Goal: Information Seeking & Learning: Learn about a topic

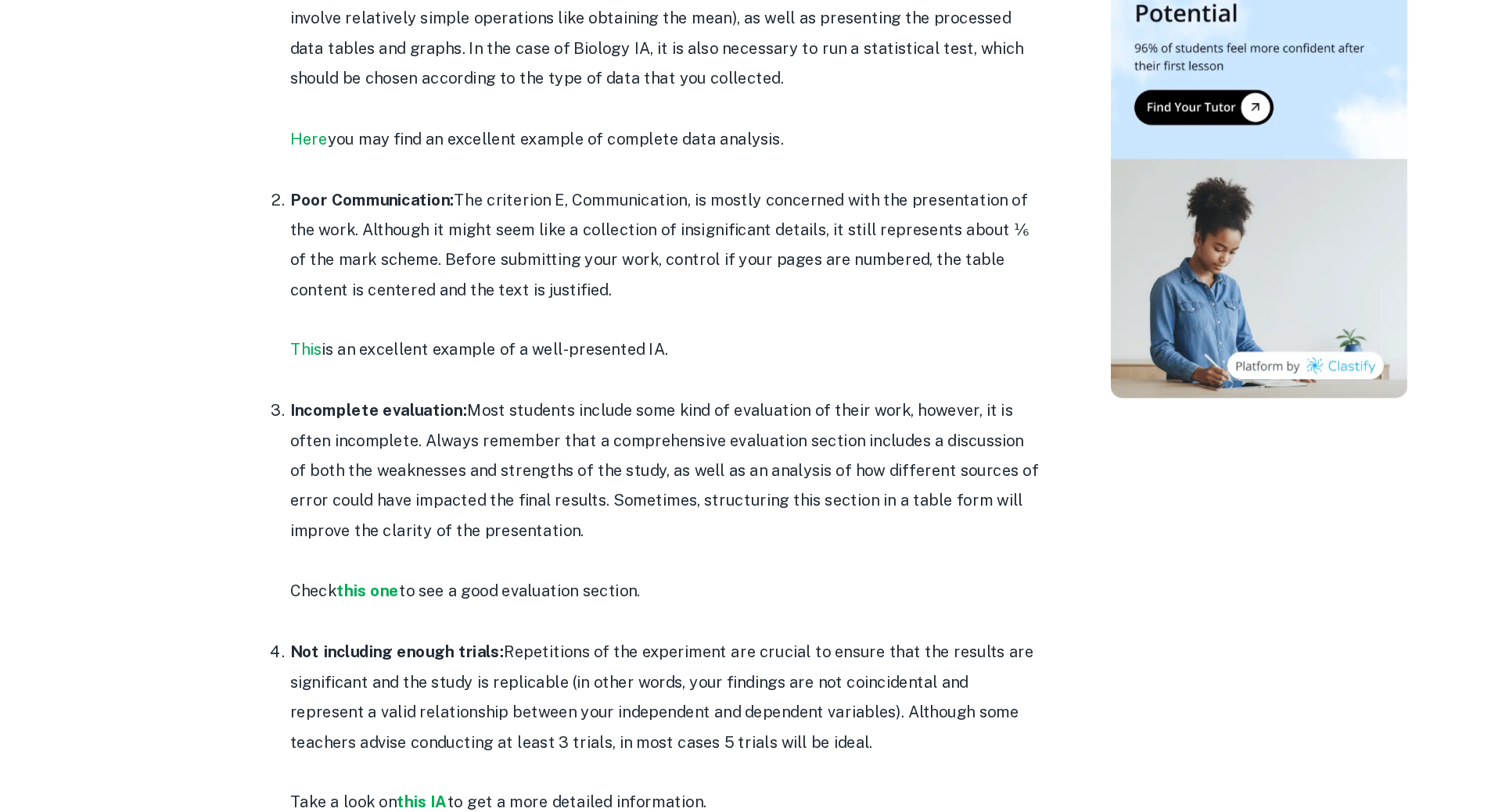
scroll to position [777, 0]
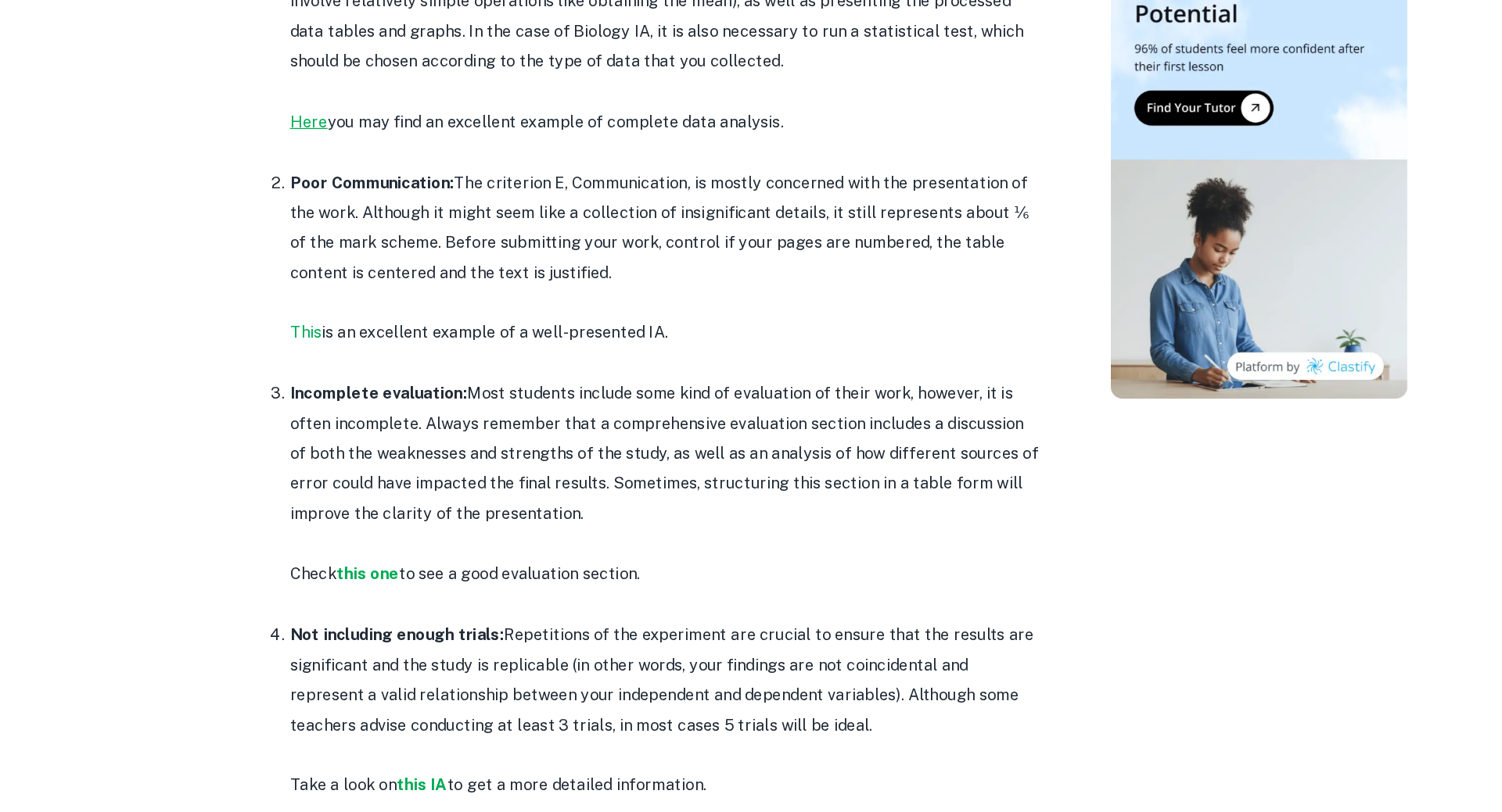
click at [364, 261] on link "Here" at bounding box center [357, 265] width 30 height 15
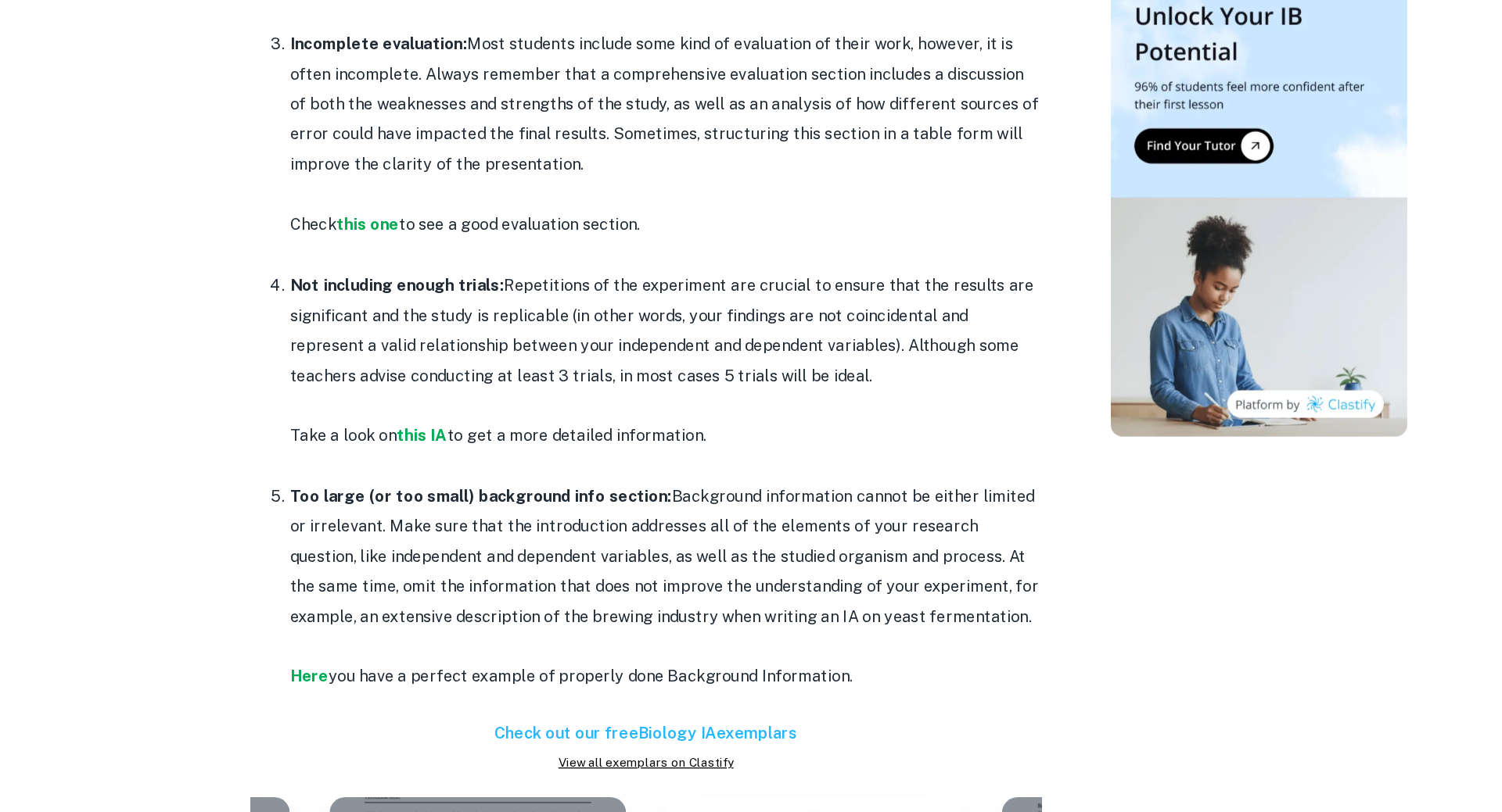
scroll to position [1082, 0]
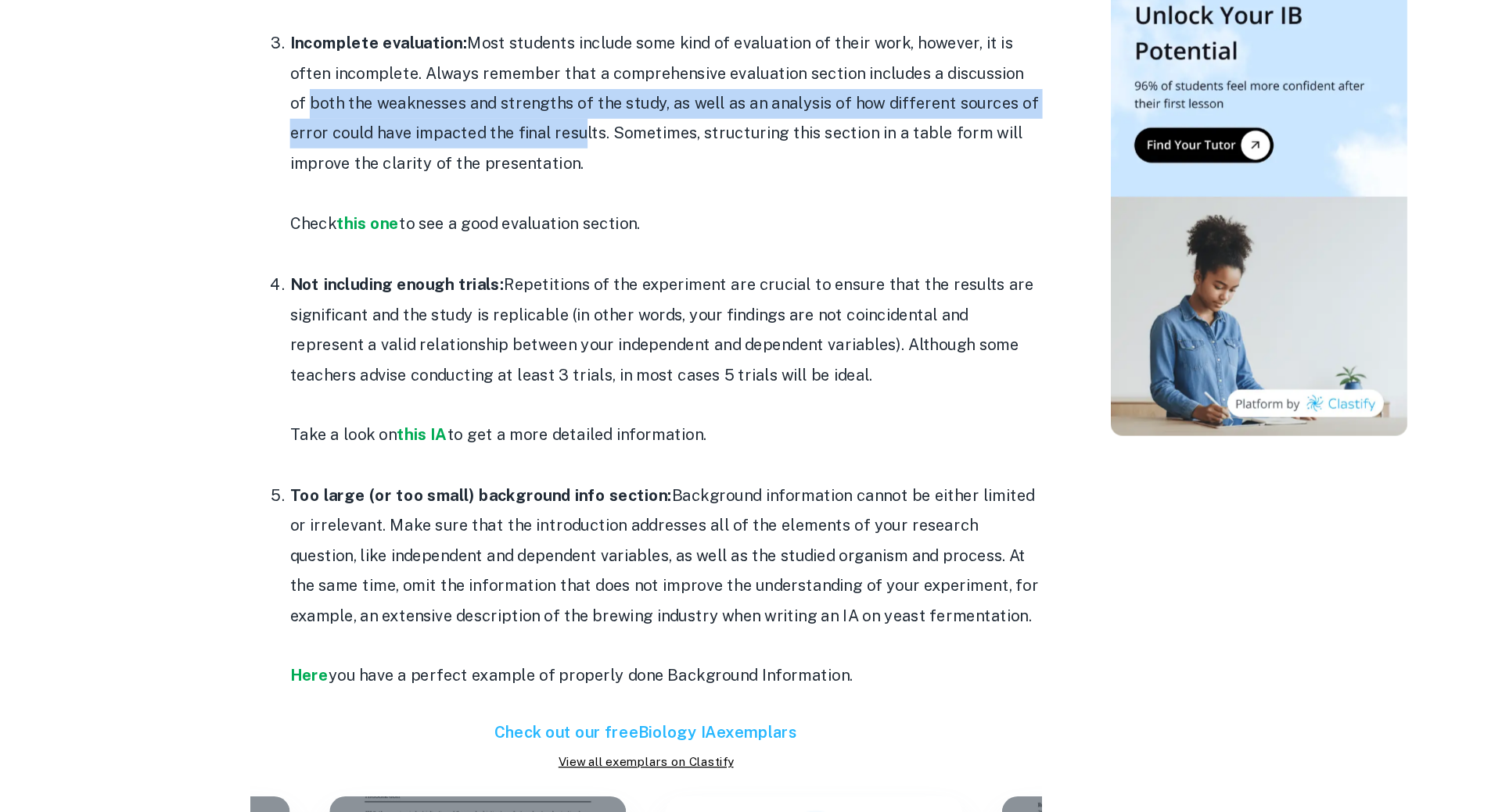
drag, startPoint x: 339, startPoint y: 223, endPoint x: 574, endPoint y: 247, distance: 236.2
click at [574, 247] on ol "Poor data analysis: Data analysis is a necessary element of identifying signifi…" at bounding box center [624, 244] width 626 height 882
click at [587, 256] on p "Incomplete evaluation: Most students include some kind of evaluation of their w…" at bounding box center [639, 222] width 595 height 119
drag, startPoint x: 377, startPoint y: 219, endPoint x: 595, endPoint y: 250, distance: 220.2
click at [595, 250] on p "Incomplete evaluation: Most students include some kind of evaluation of their w…" at bounding box center [639, 222] width 595 height 119
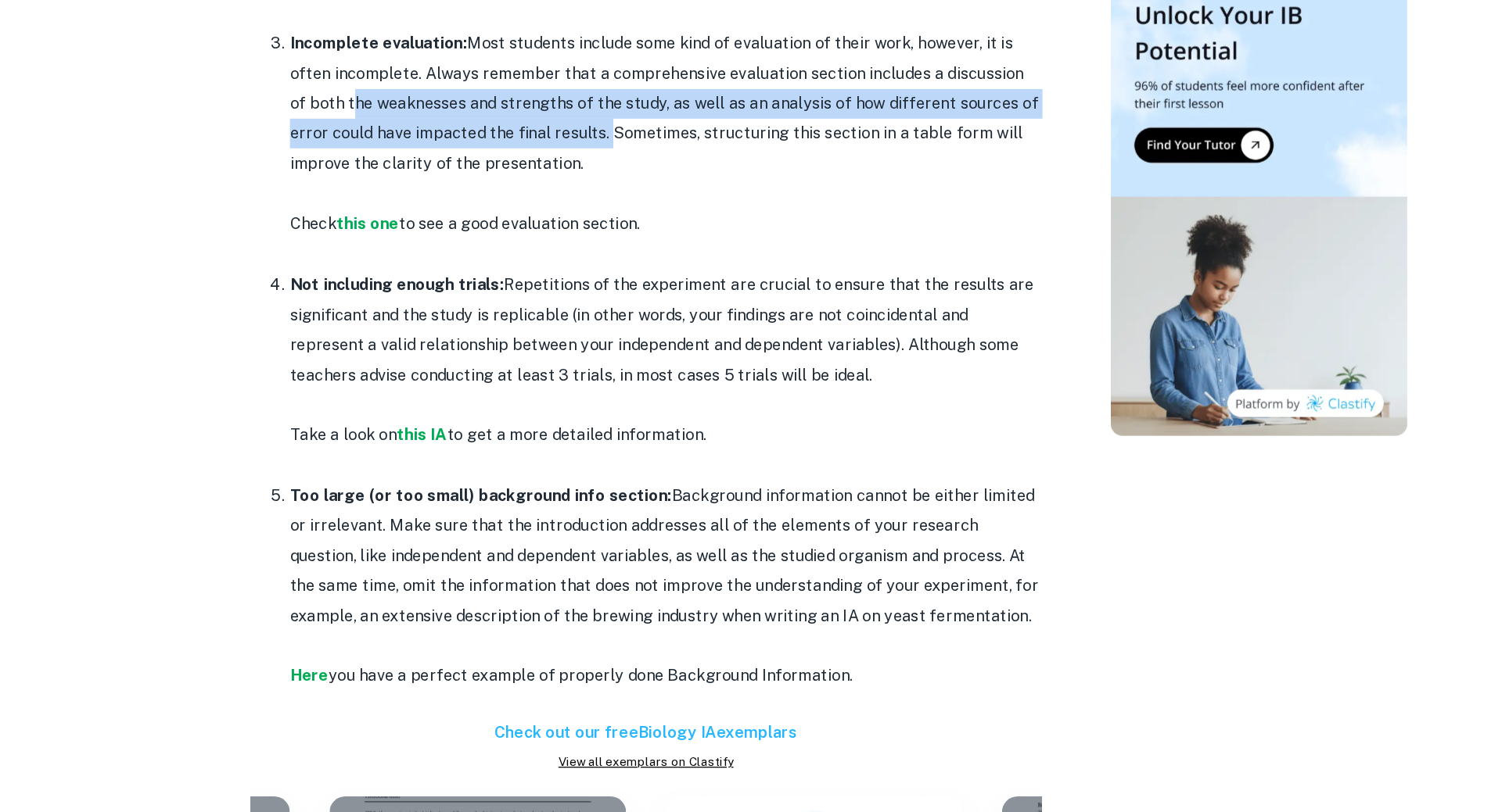
copy p "he weaknesses and strengths of the study, as well as an analysis of how differe…"
click at [415, 319] on strong "this one" at bounding box center [404, 317] width 49 height 15
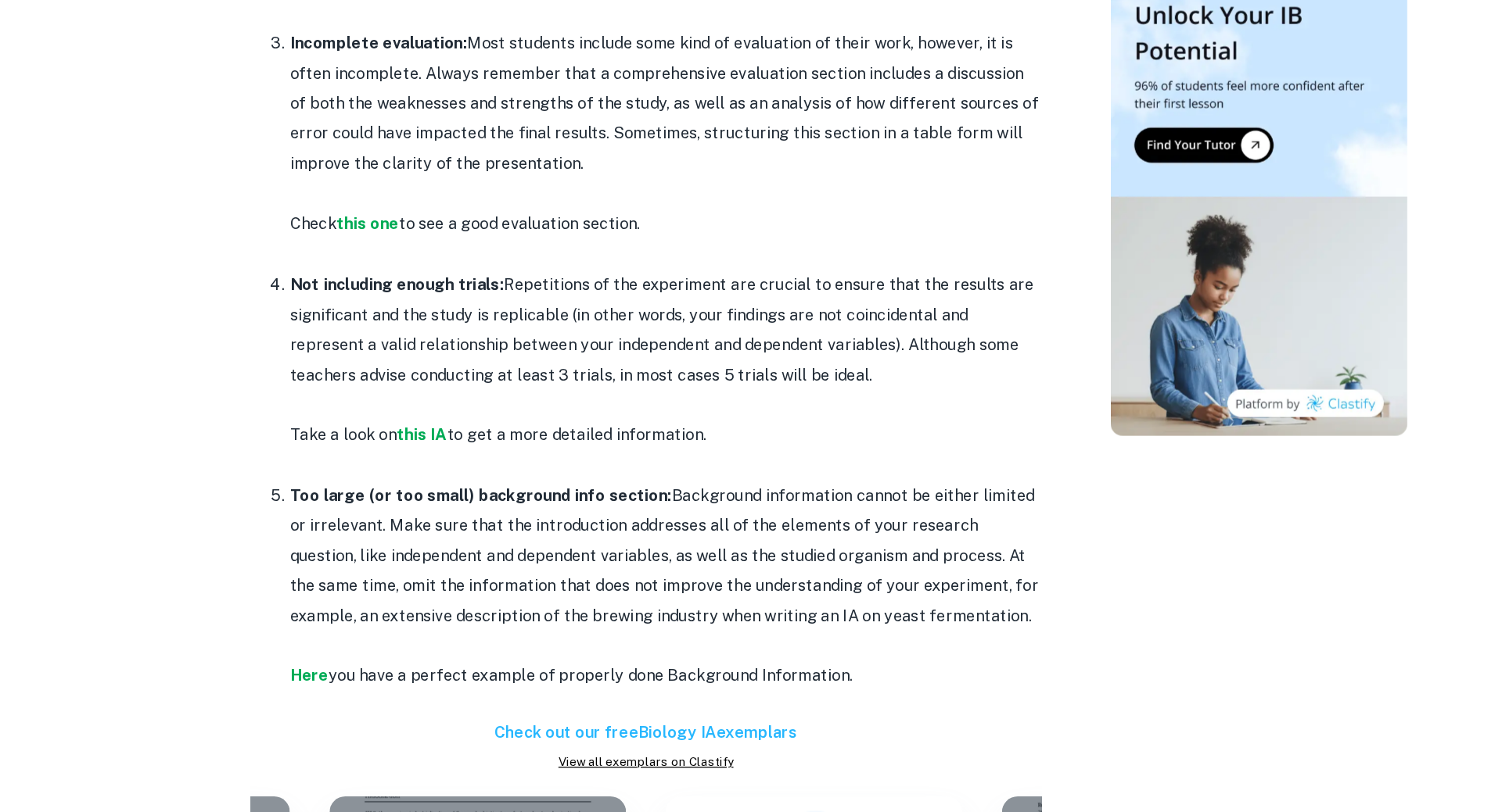
click at [785, 367] on p "Not including enough trials: Repetitions of the experiment are crucial to ensur…" at bounding box center [639, 401] width 595 height 96
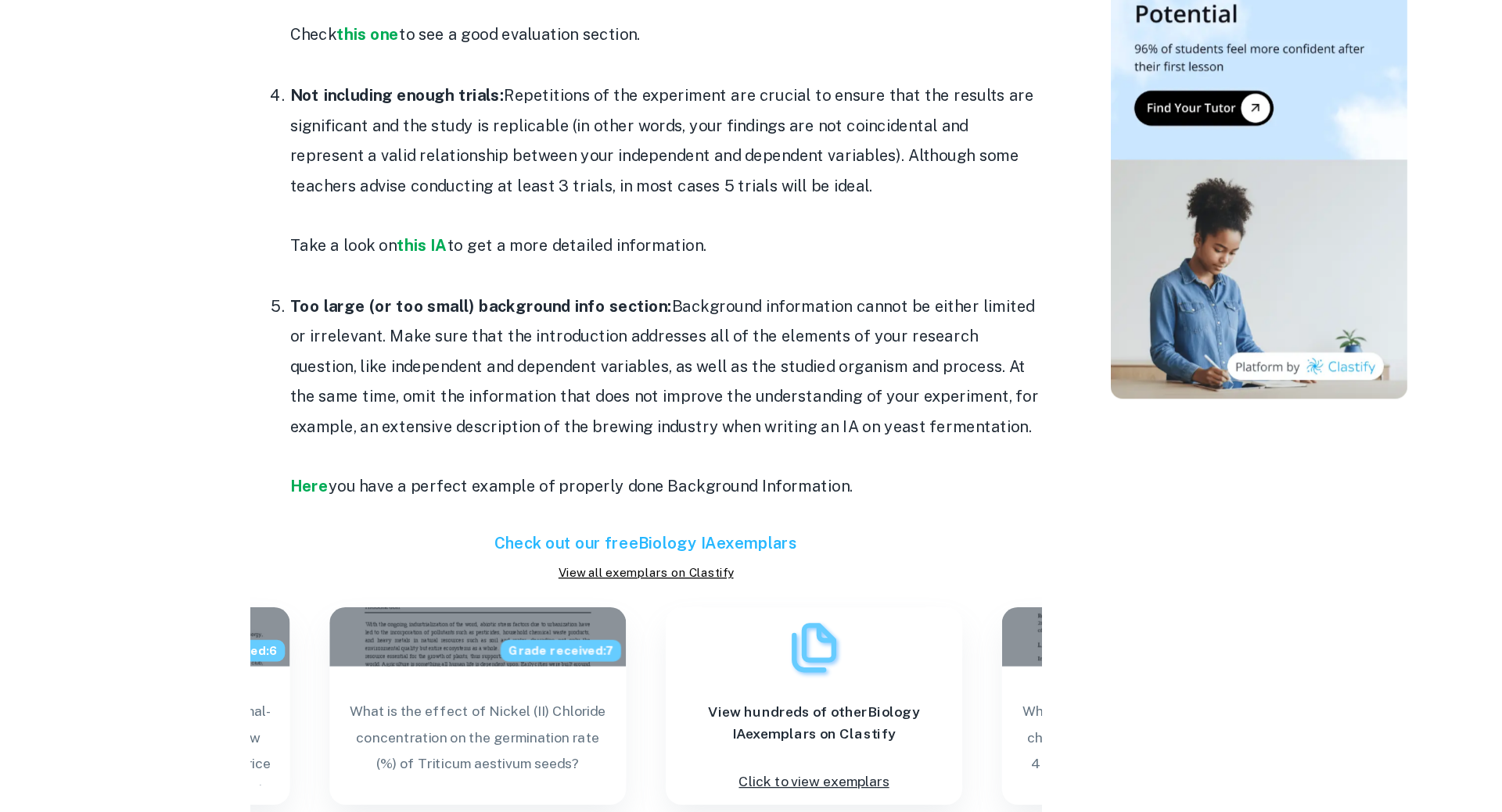
scroll to position [1214, 0]
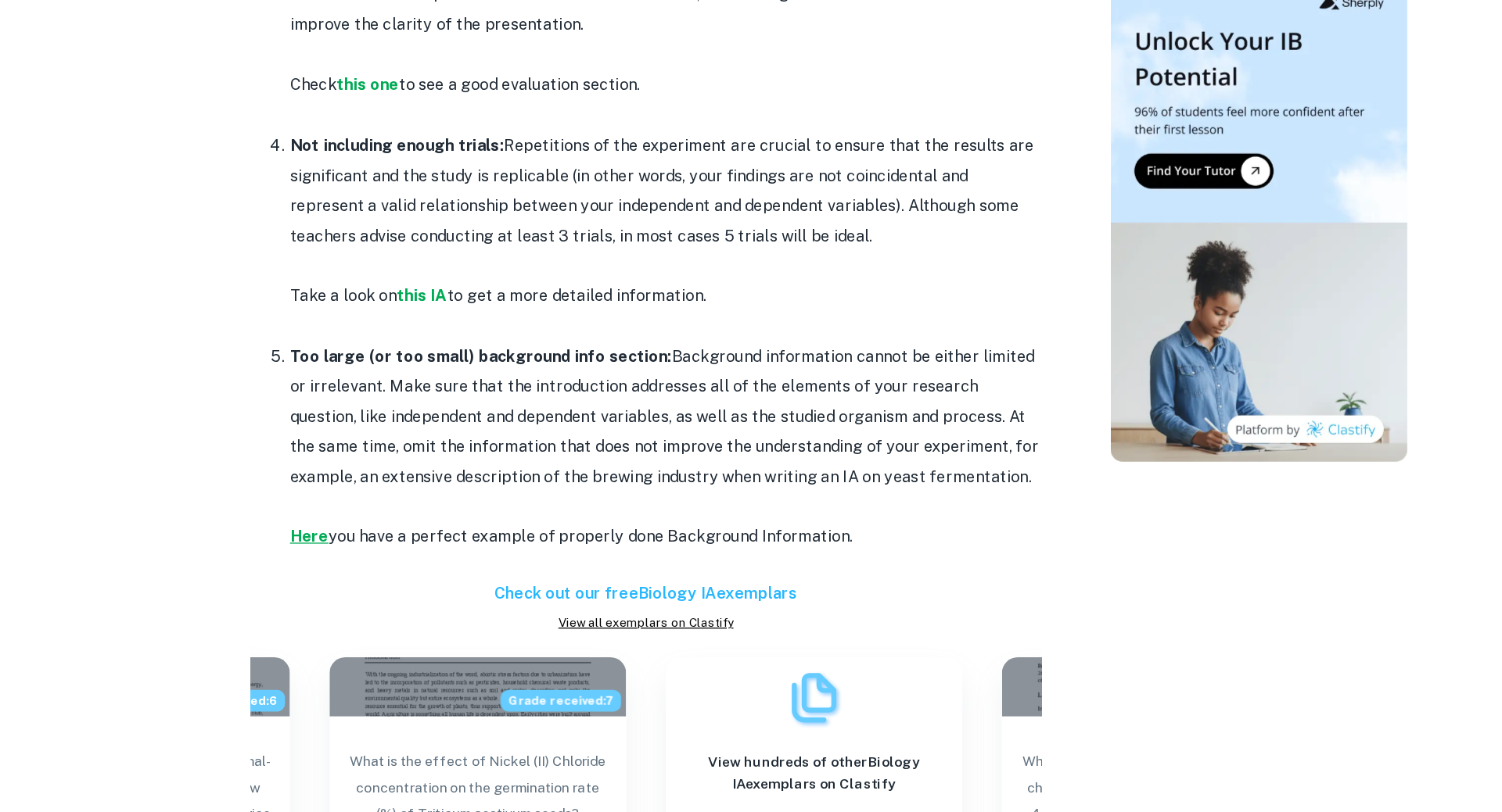
click at [366, 546] on strong "Here" at bounding box center [358, 544] width 31 height 15
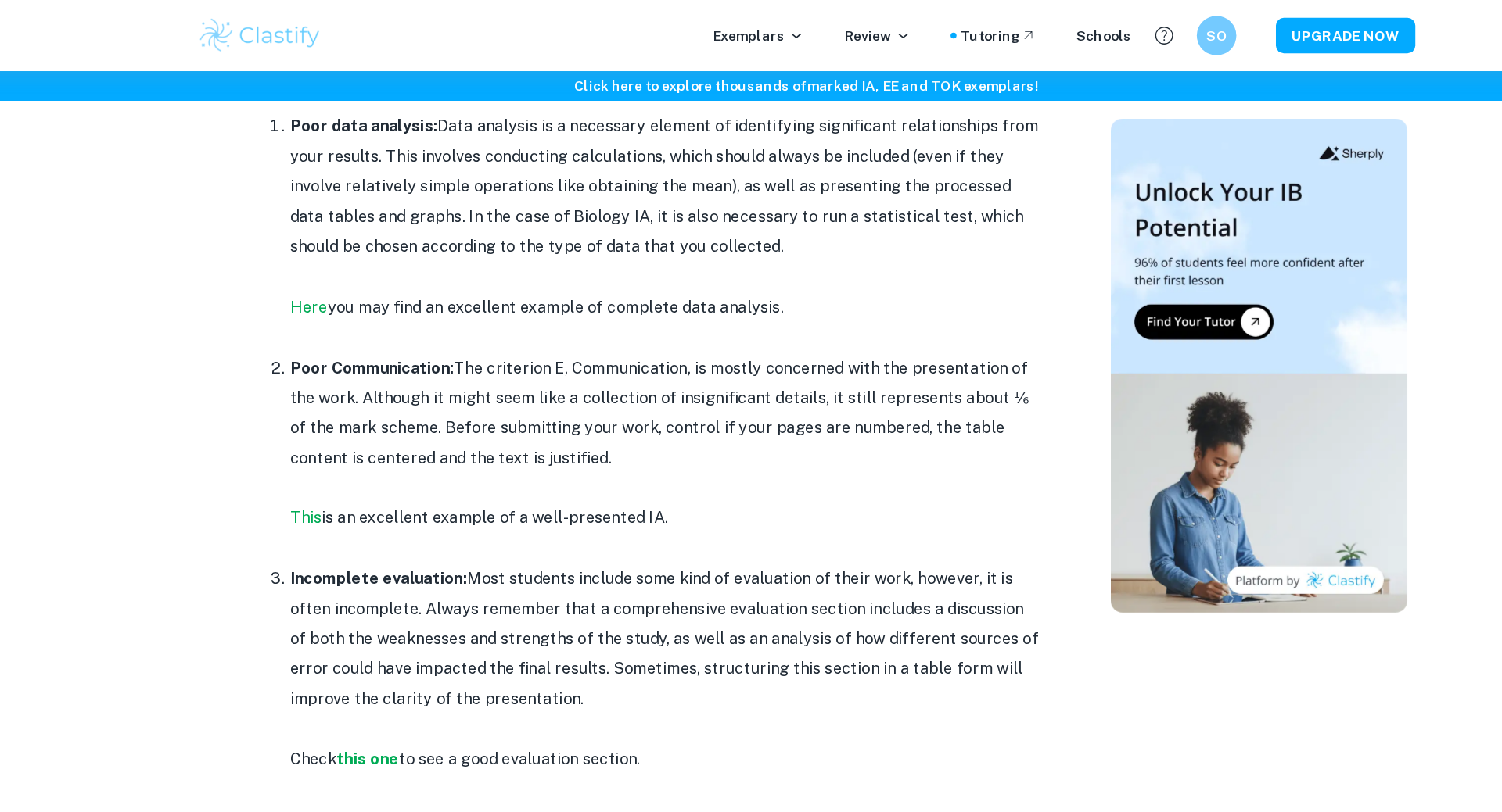
scroll to position [348, 0]
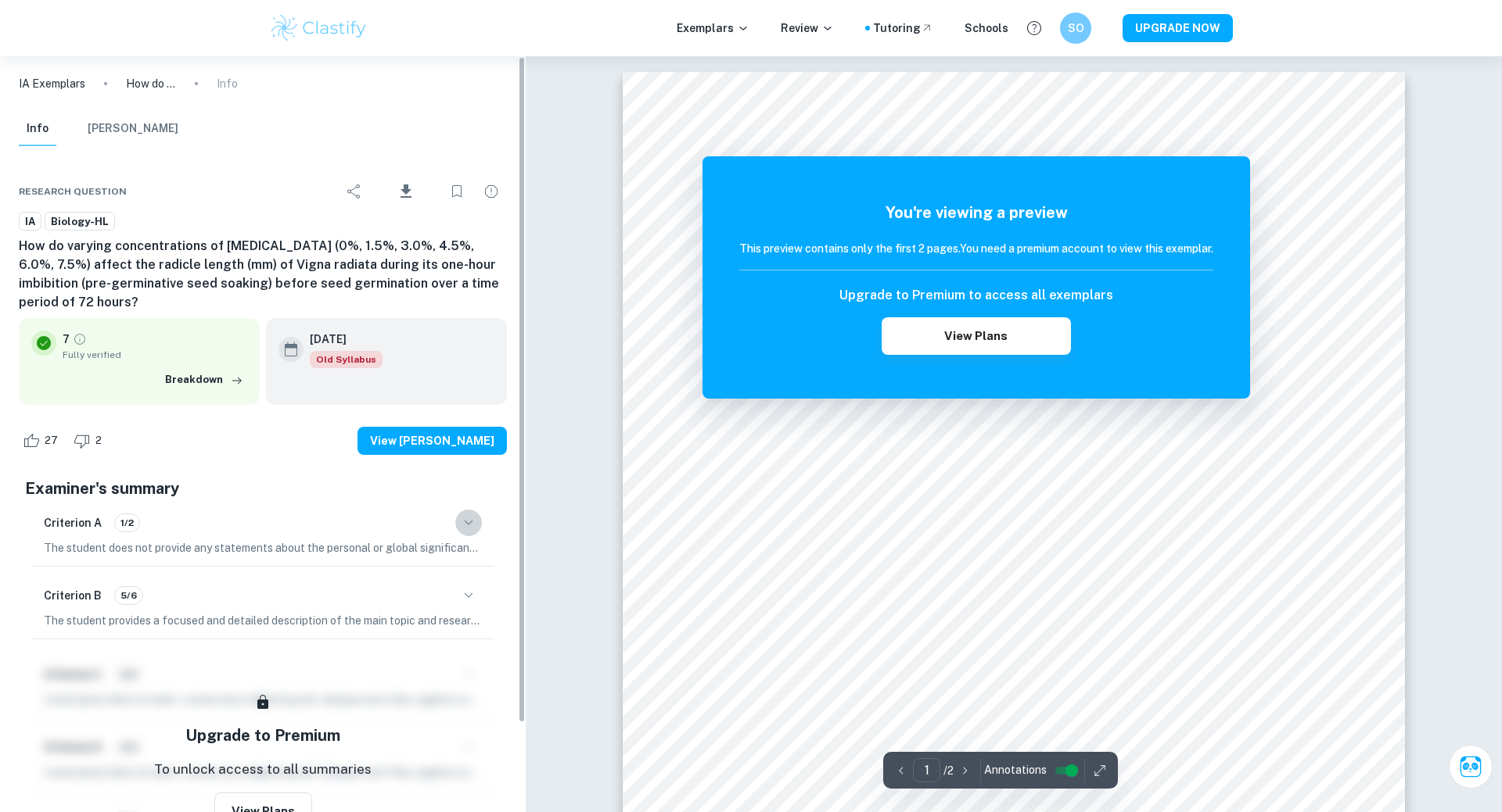
click at [467, 520] on icon "button" at bounding box center [468, 523] width 19 height 19
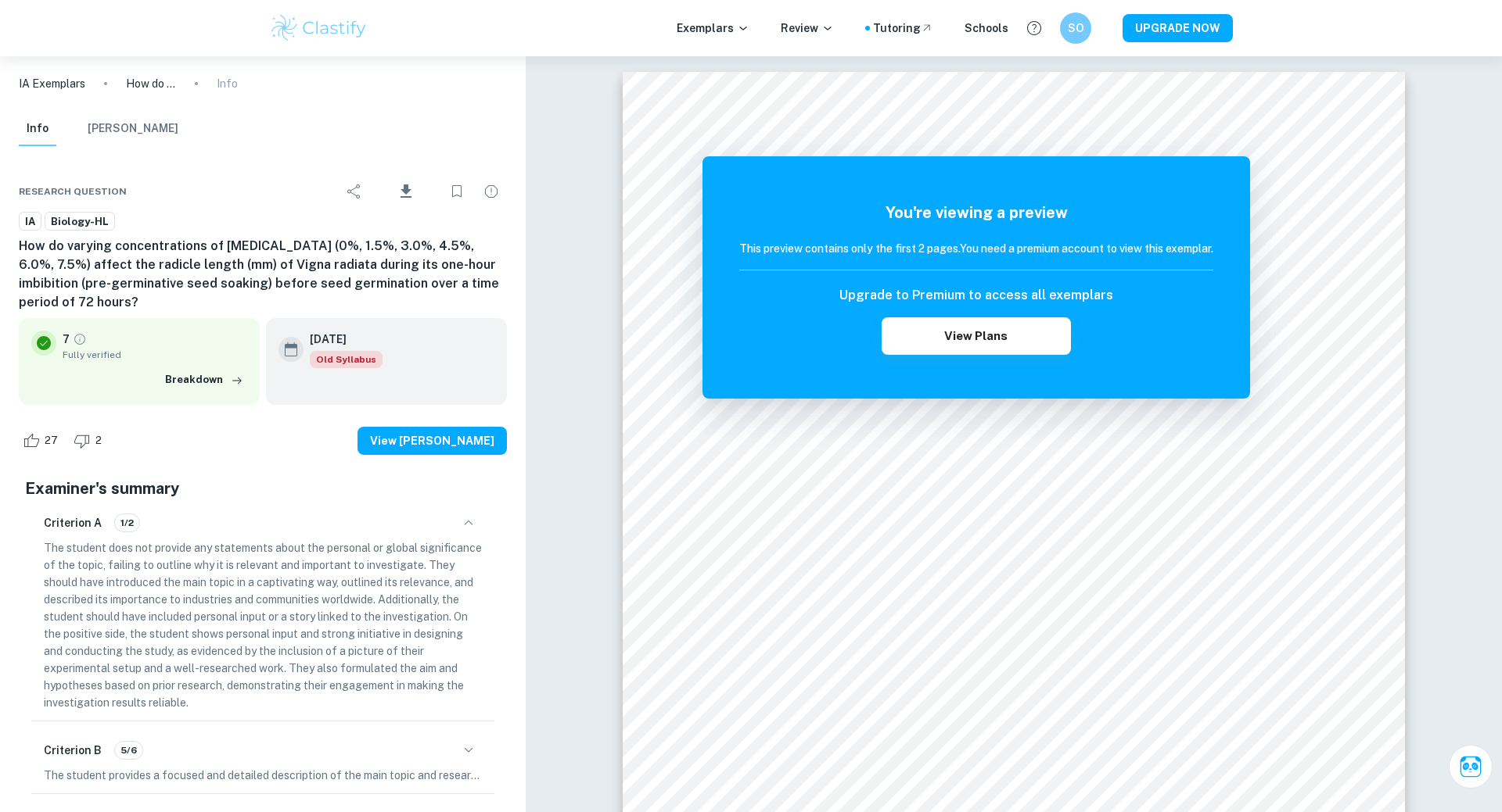
click at [467, 520] on icon "button" at bounding box center [468, 523] width 19 height 19
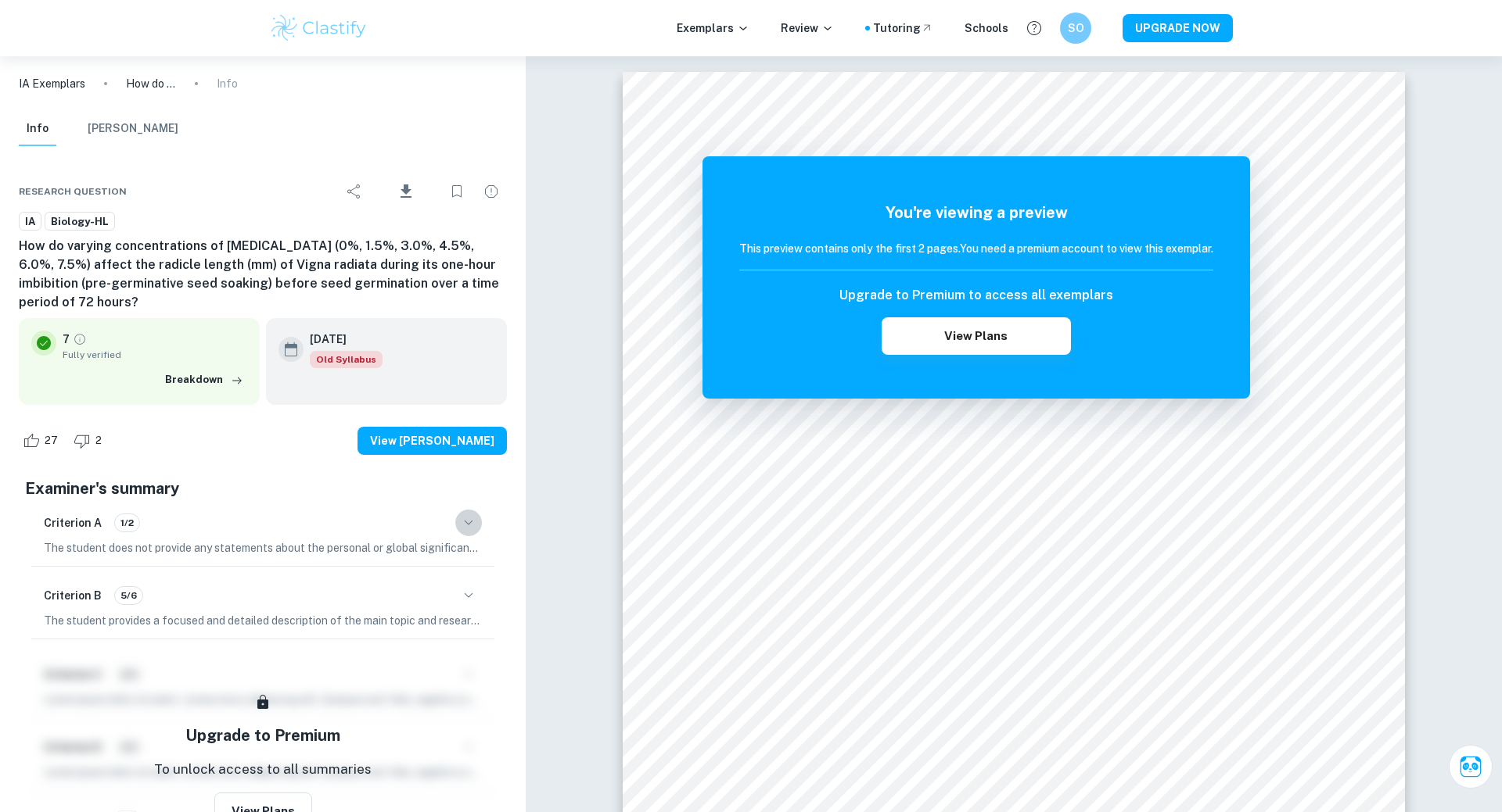
click at [467, 520] on icon "button" at bounding box center [468, 523] width 19 height 19
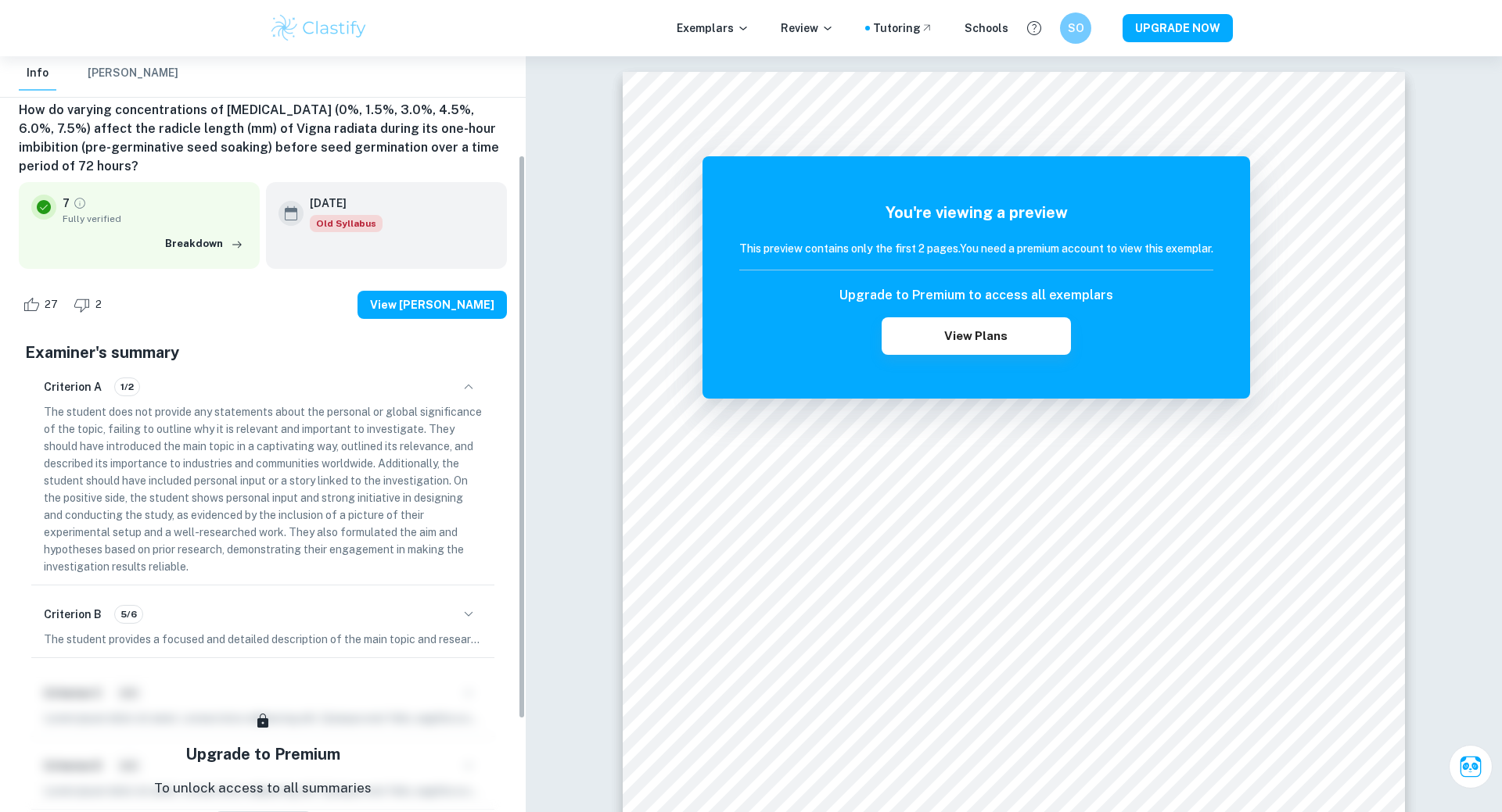
scroll to position [147, 0]
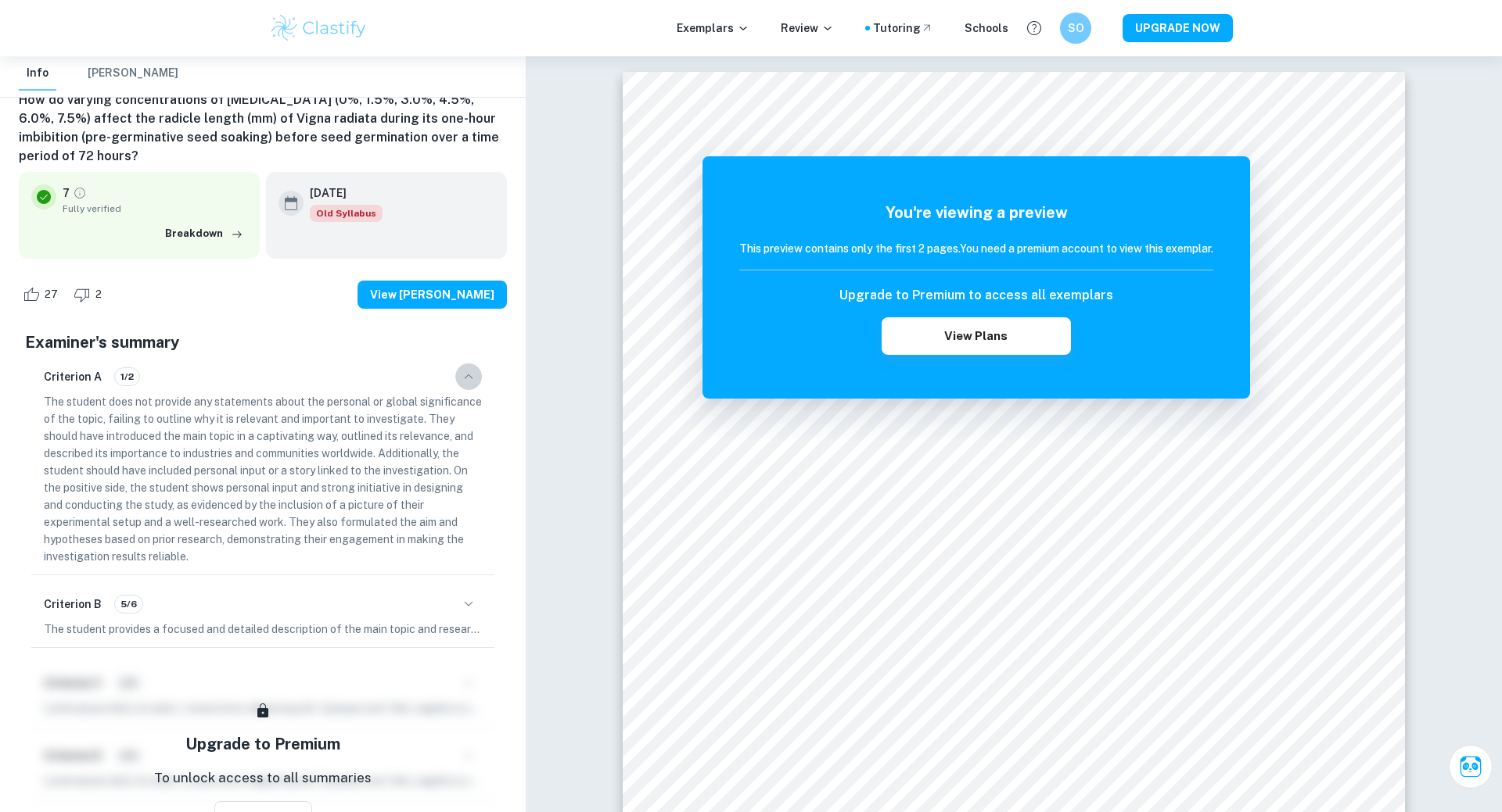
click at [468, 377] on icon "button" at bounding box center [468, 377] width 19 height 19
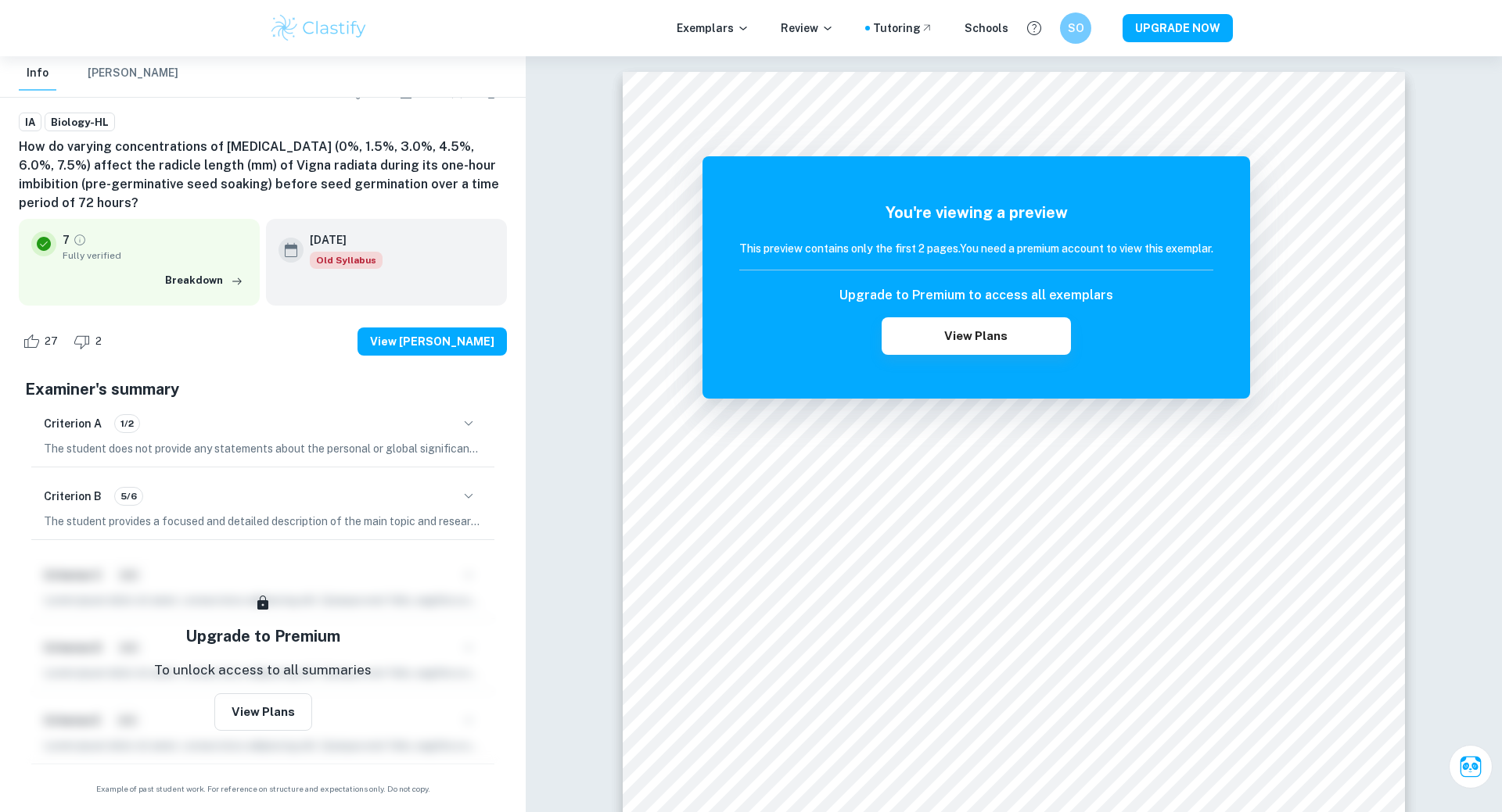
click at [466, 492] on icon "button" at bounding box center [468, 497] width 19 height 19
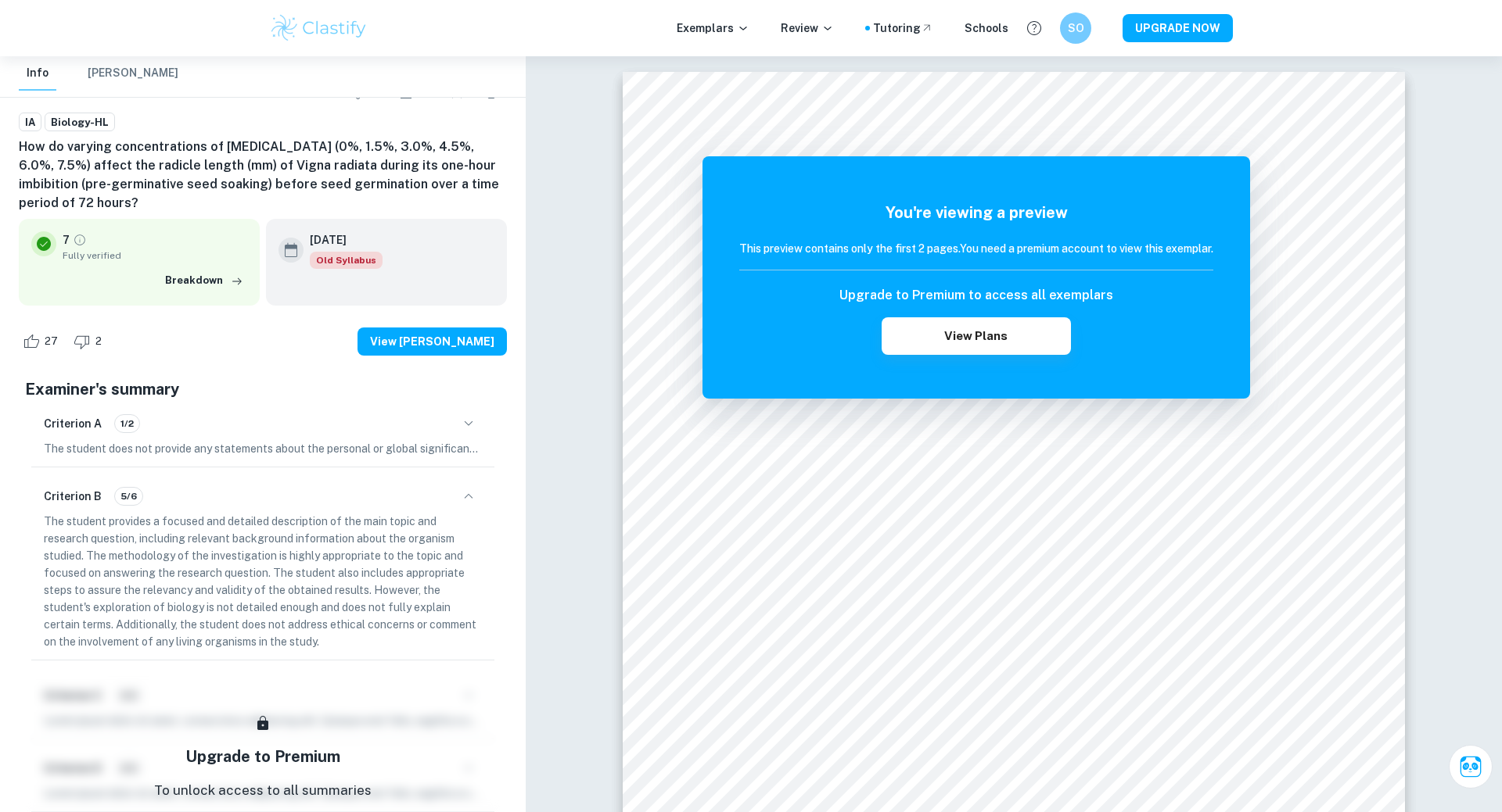
click at [466, 492] on icon "button" at bounding box center [468, 497] width 19 height 19
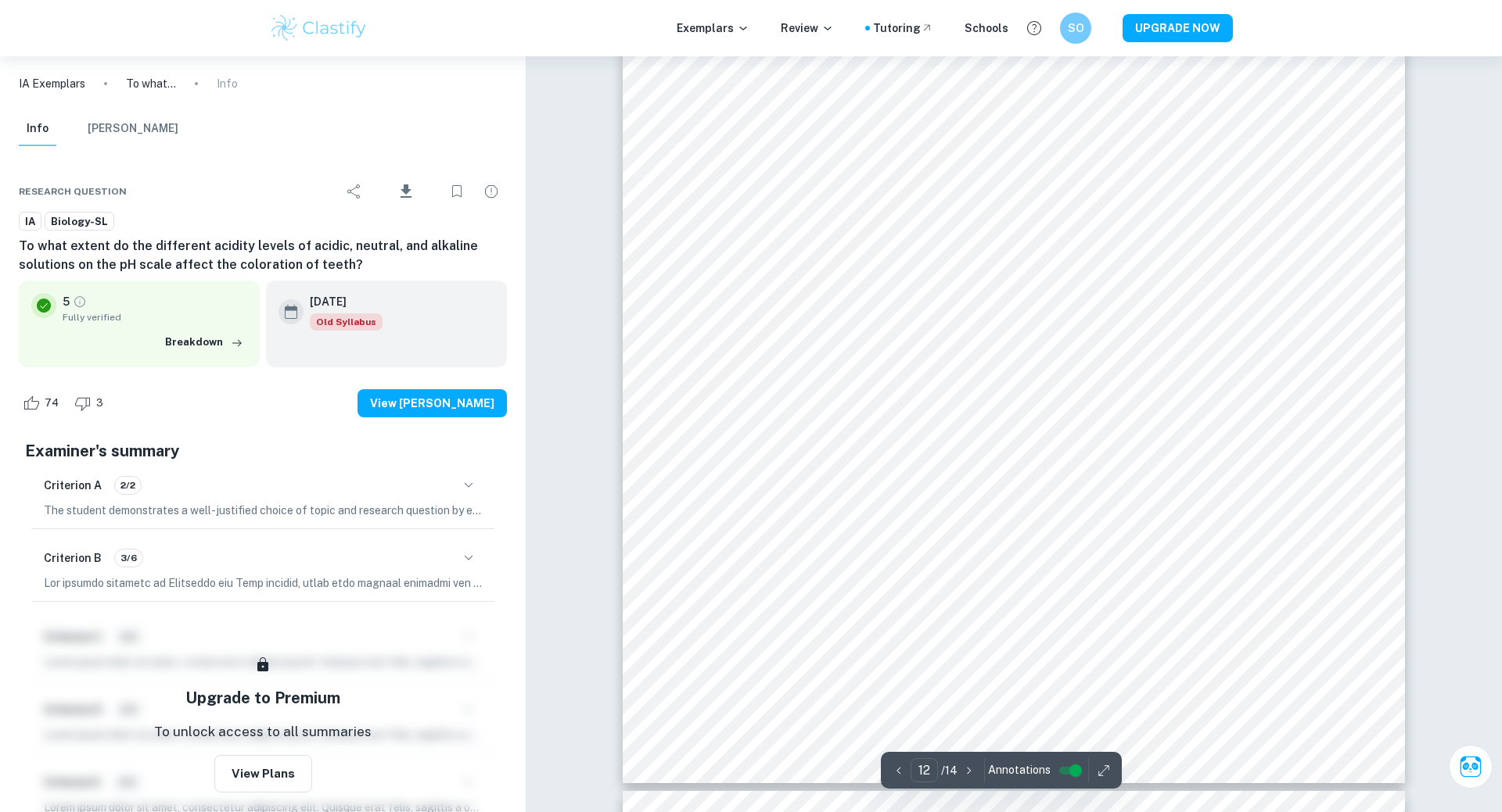
scroll to position [11910, 0]
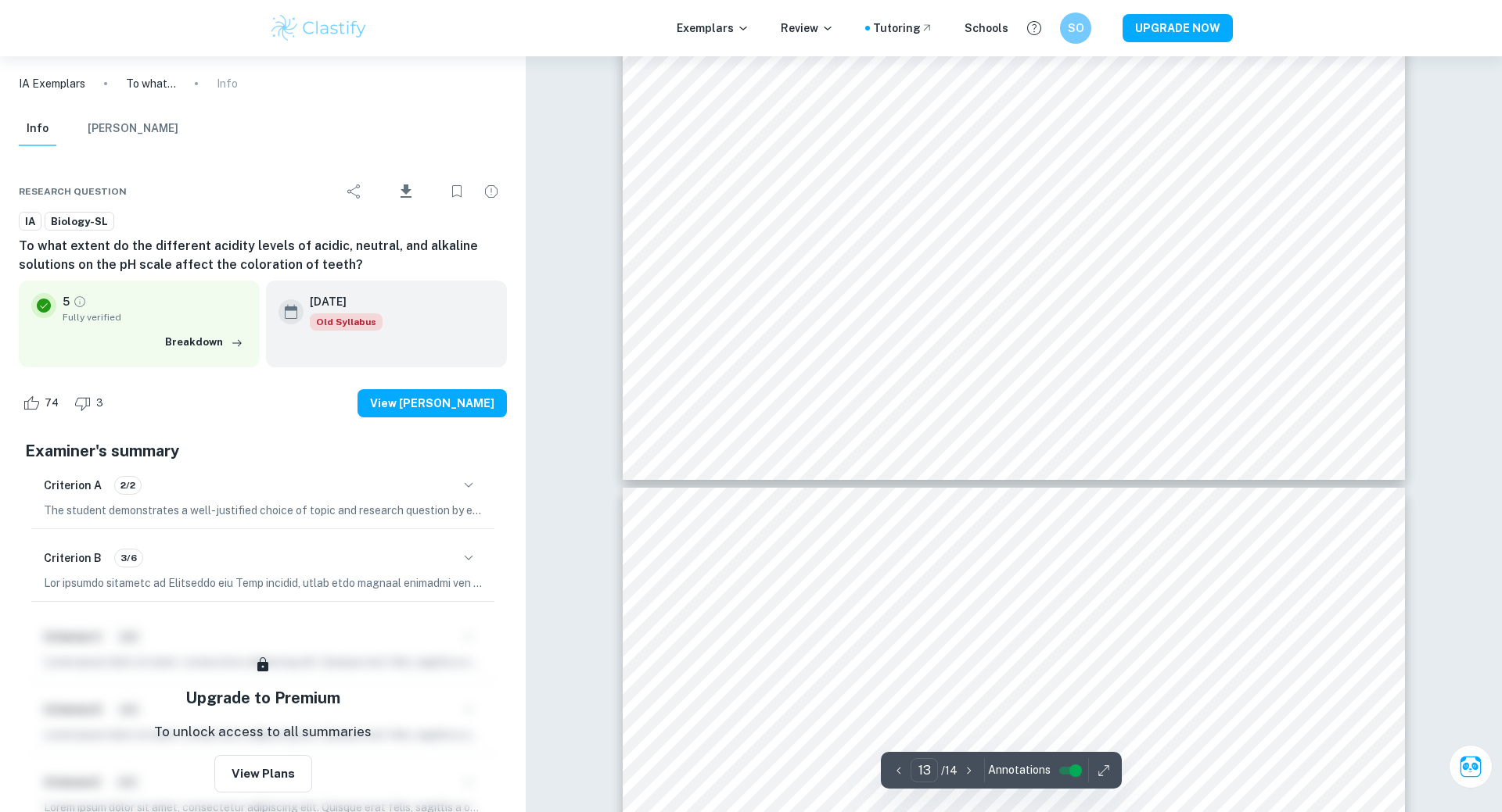
type input "14"
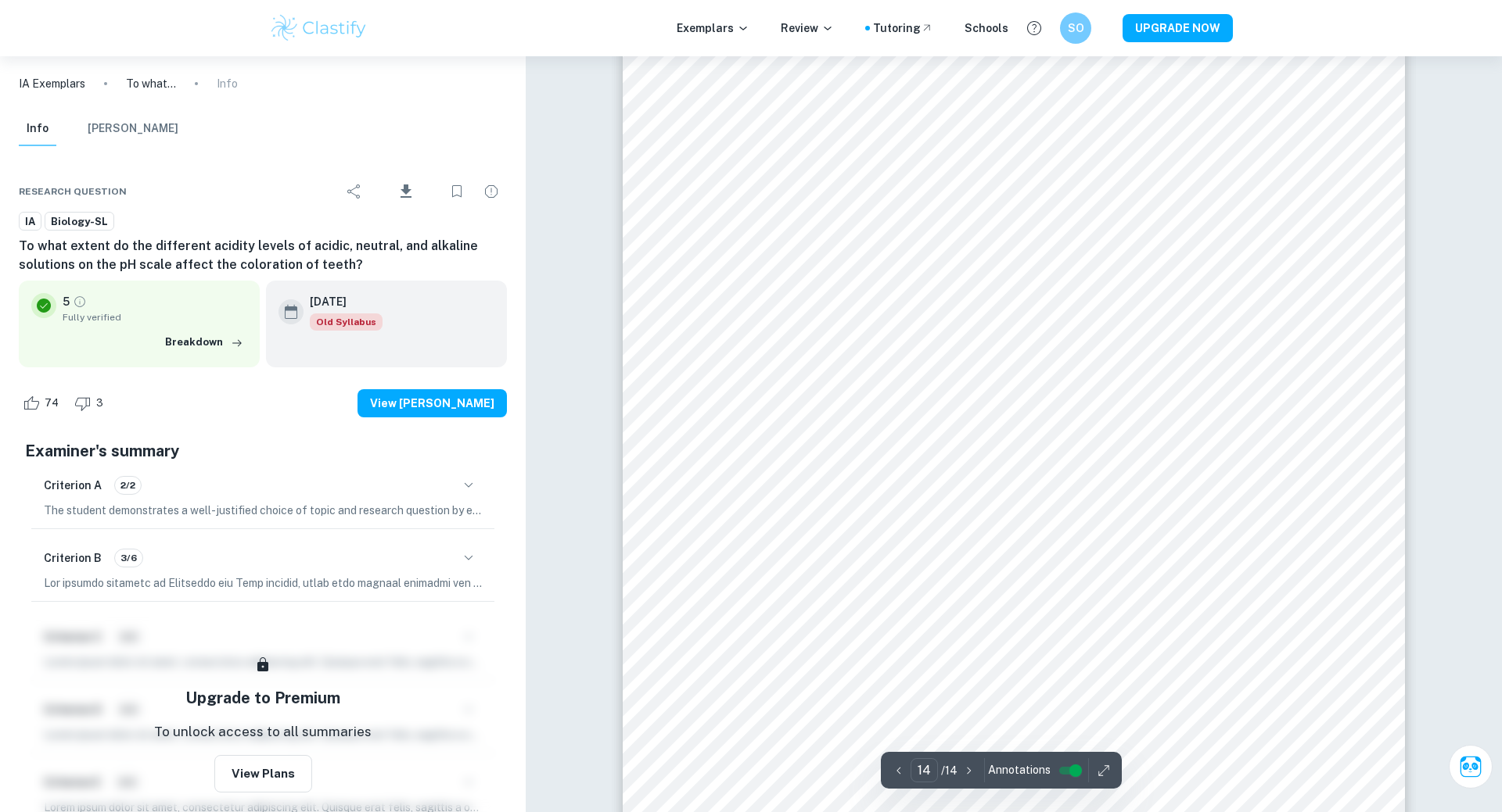
scroll to position [14032, 0]
